Goal: Information Seeking & Learning: Check status

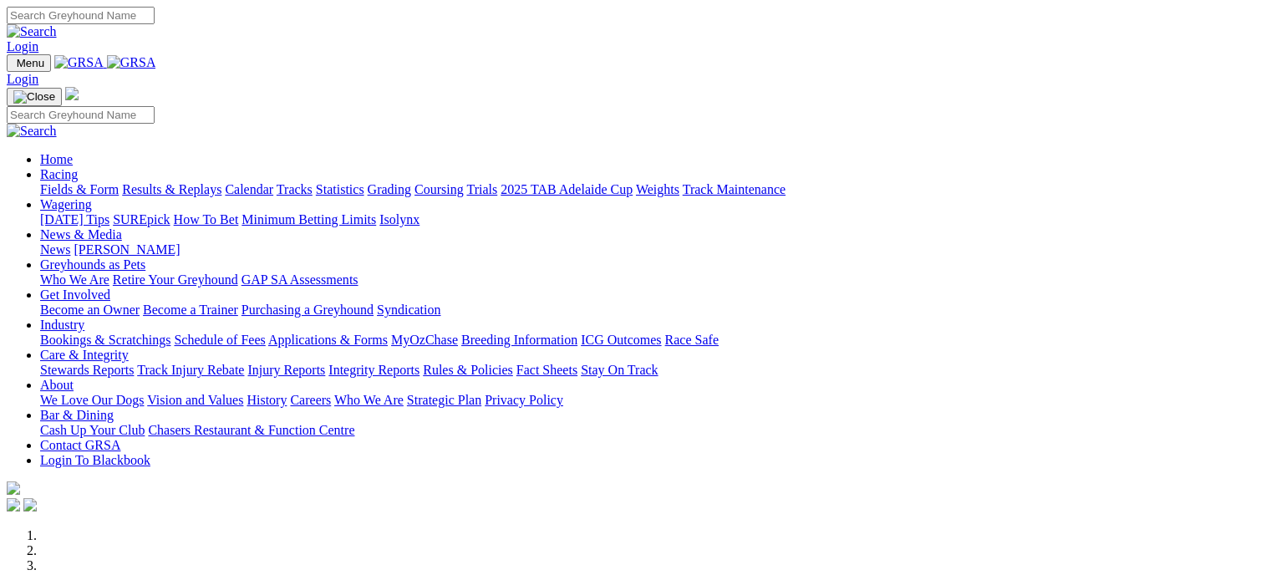
click at [207, 182] on link "Results & Replays" at bounding box center [171, 189] width 99 height 14
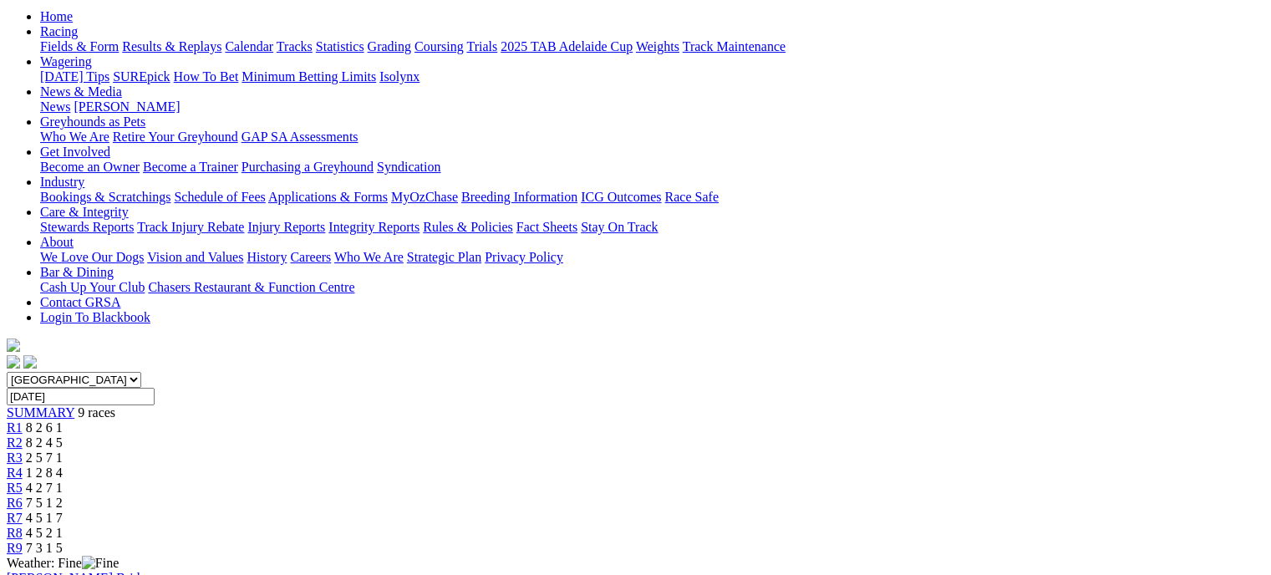
scroll to position [165, 0]
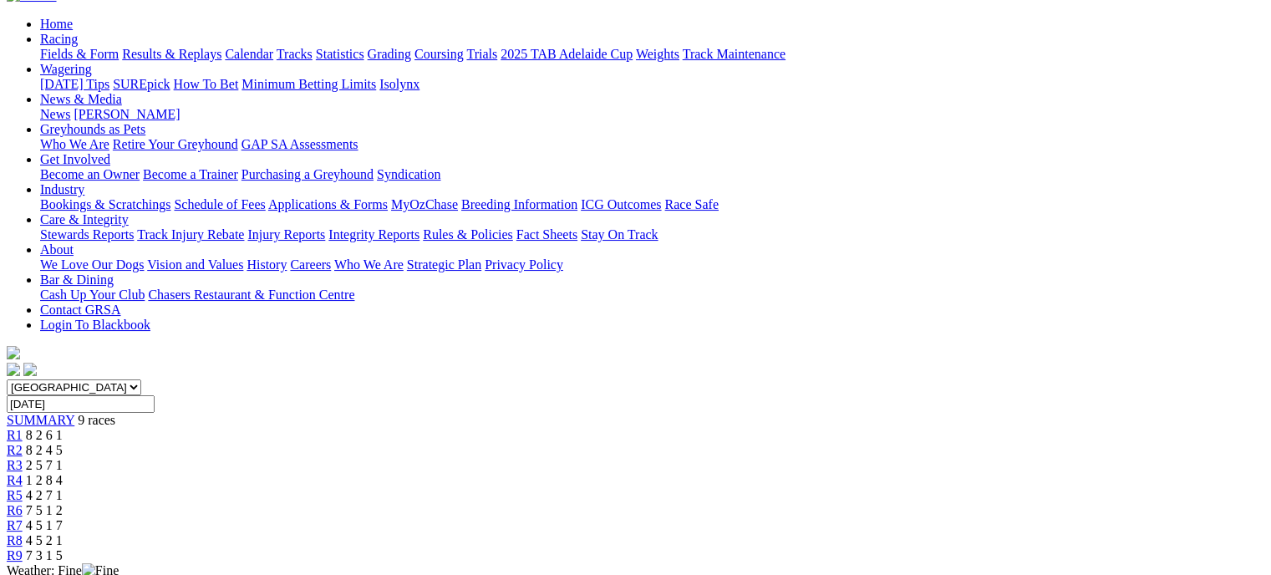
click at [740, 488] on div "R5 4 2 7 1" at bounding box center [636, 495] width 1258 height 15
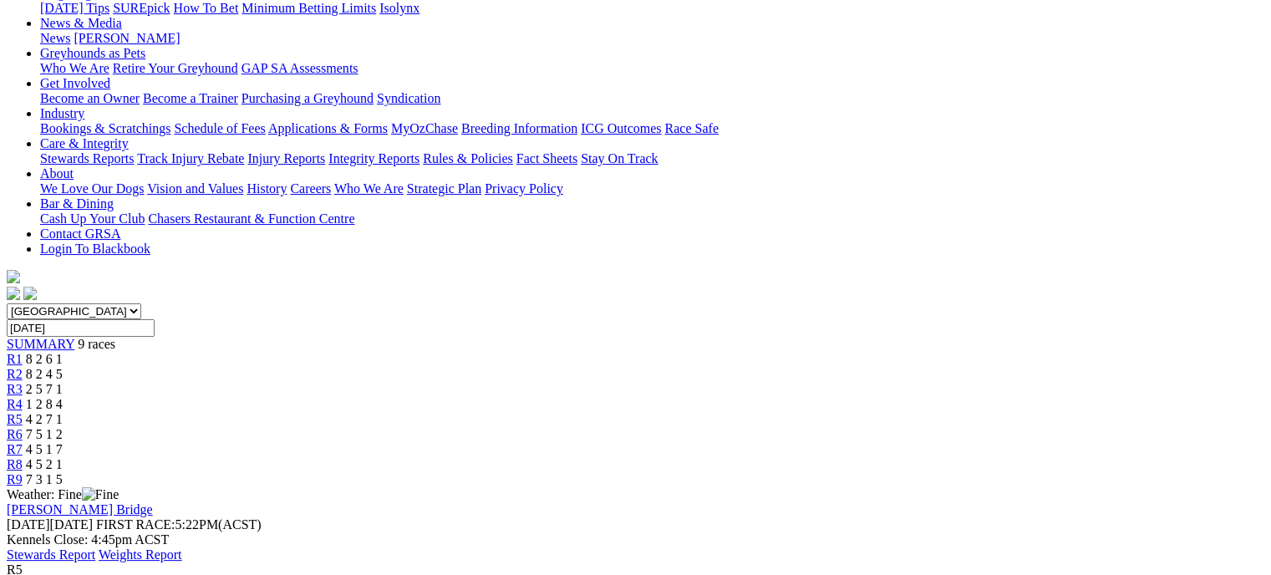
scroll to position [216, 0]
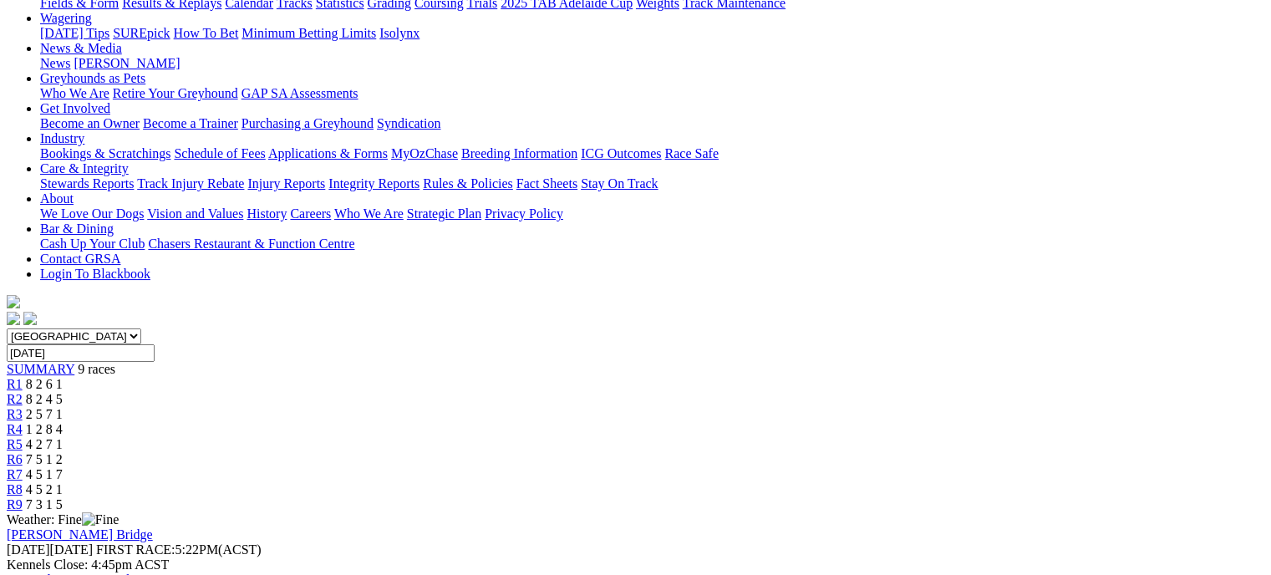
click at [23, 452] on link "R6" at bounding box center [15, 459] width 16 height 14
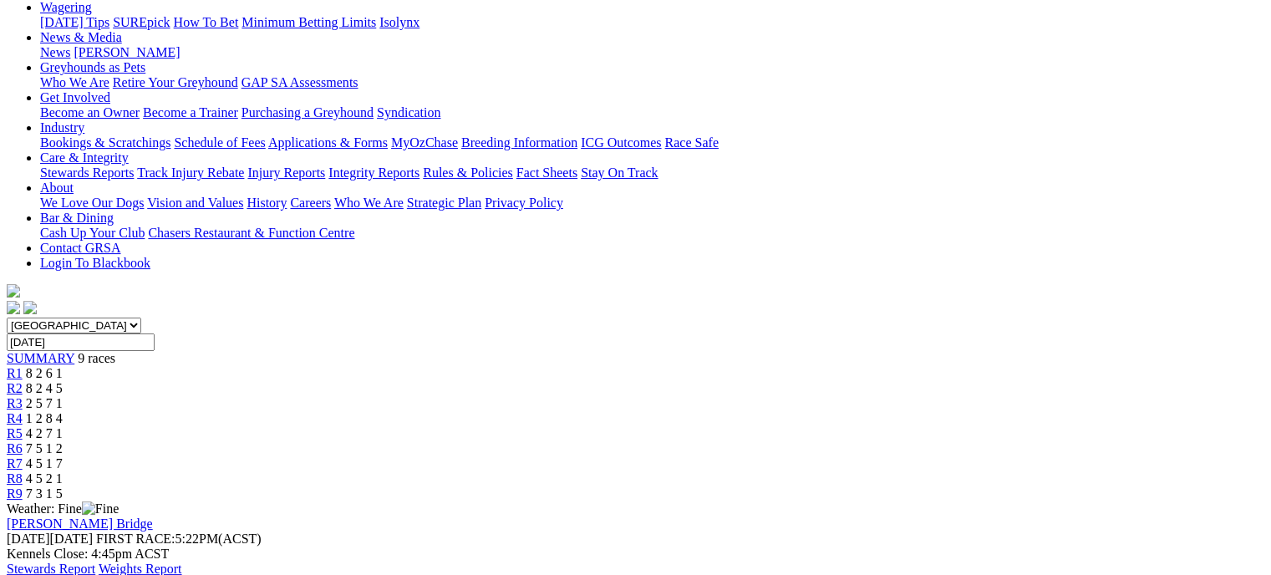
scroll to position [221, 0]
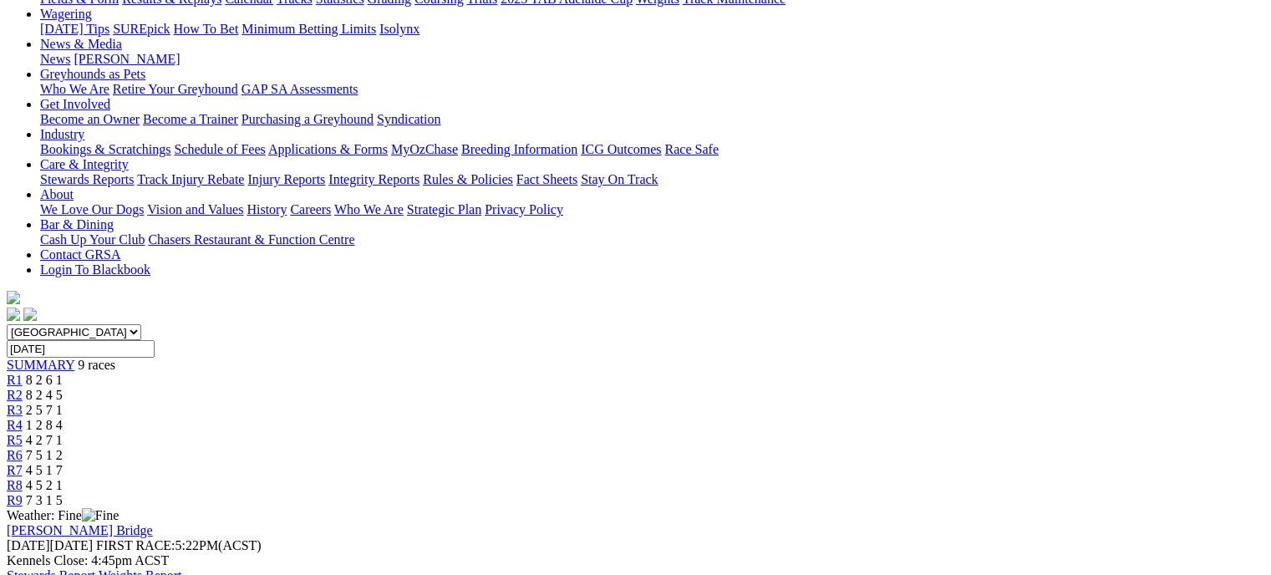
click at [63, 433] on span "4 2 7 1" at bounding box center [44, 440] width 37 height 14
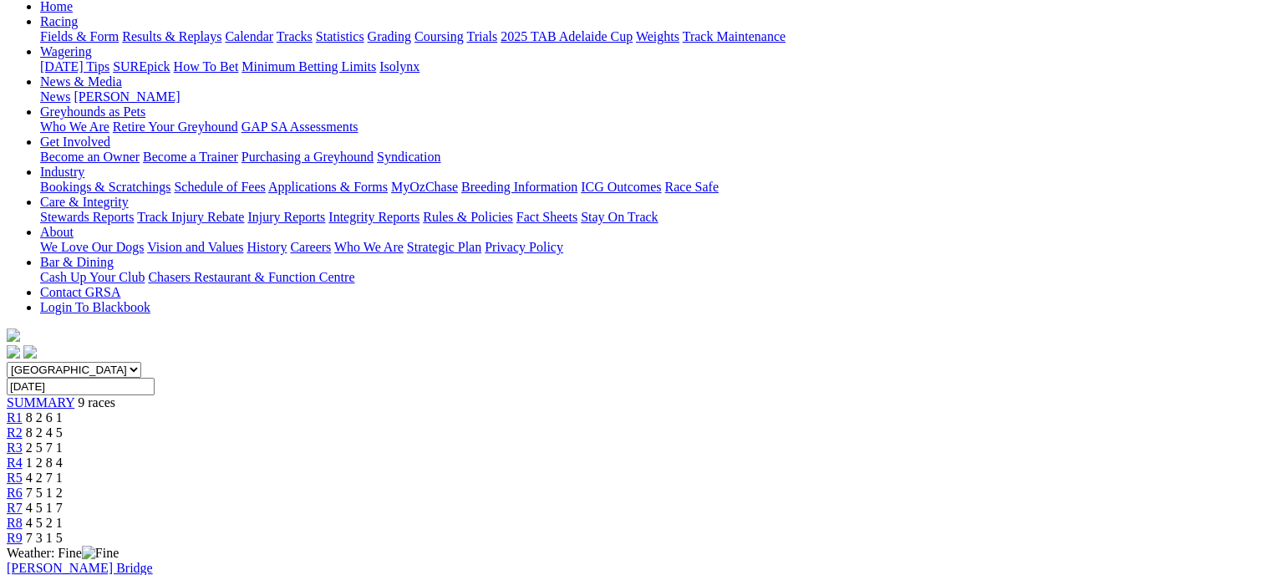
scroll to position [178, 0]
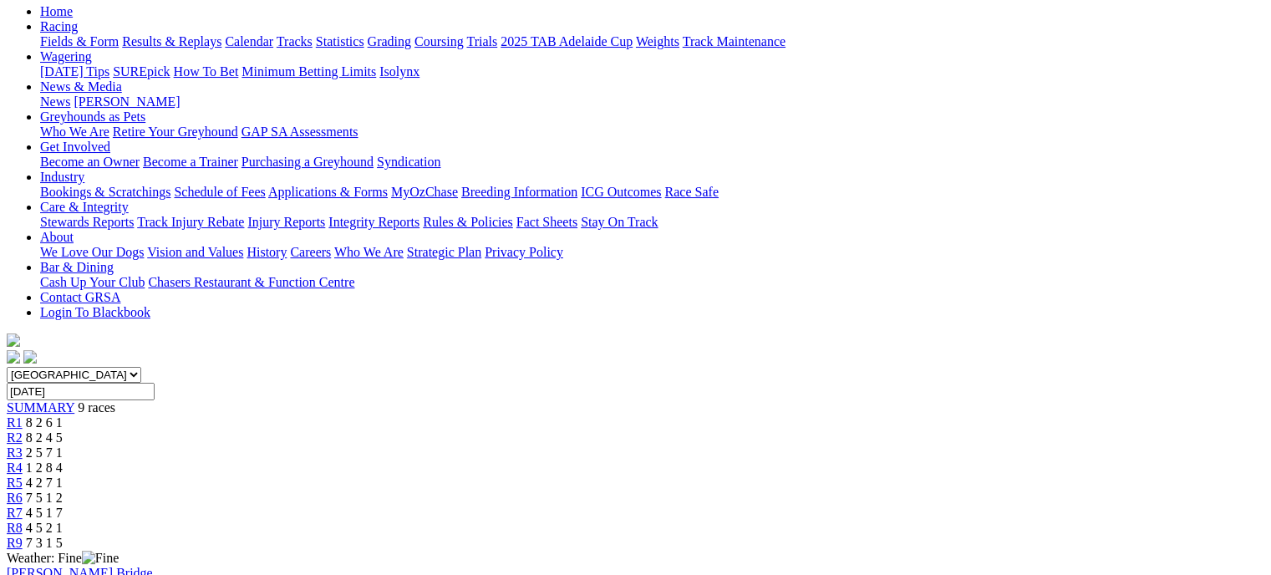
click at [23, 445] on link "R3" at bounding box center [15, 452] width 16 height 14
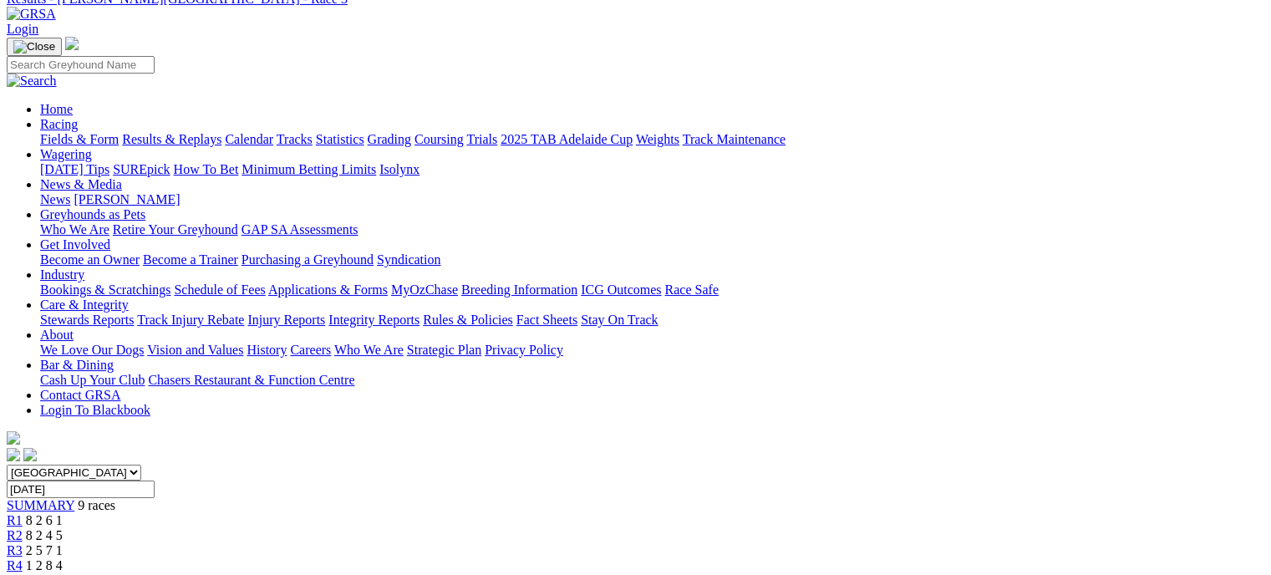
scroll to position [75, 0]
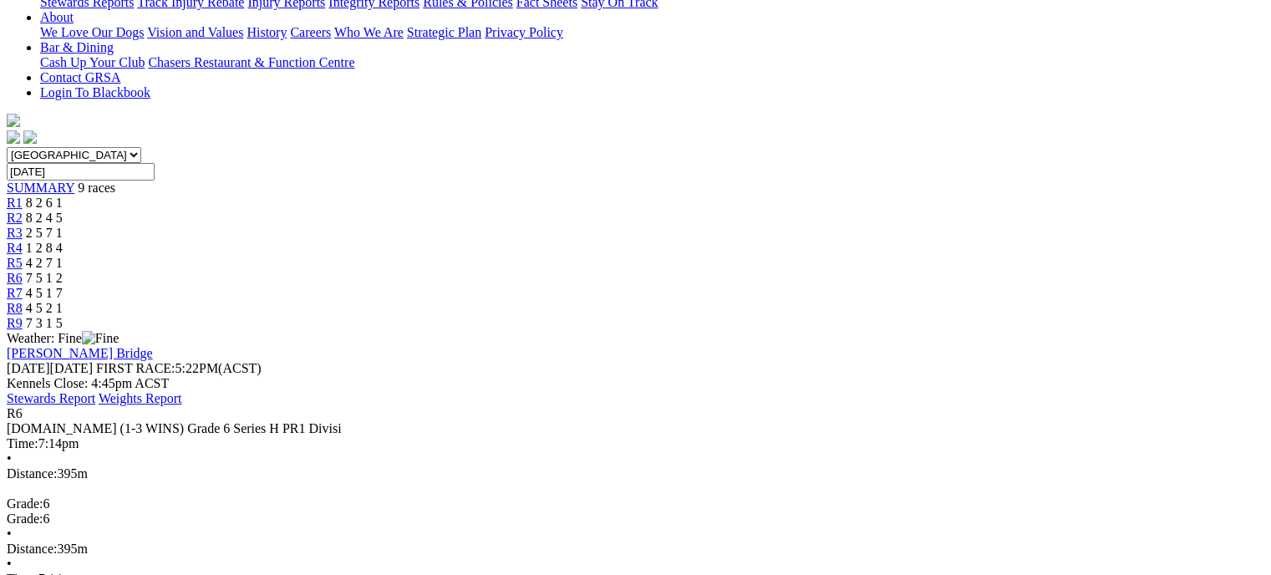
scroll to position [393, 0]
